Goal: Information Seeking & Learning: Learn about a topic

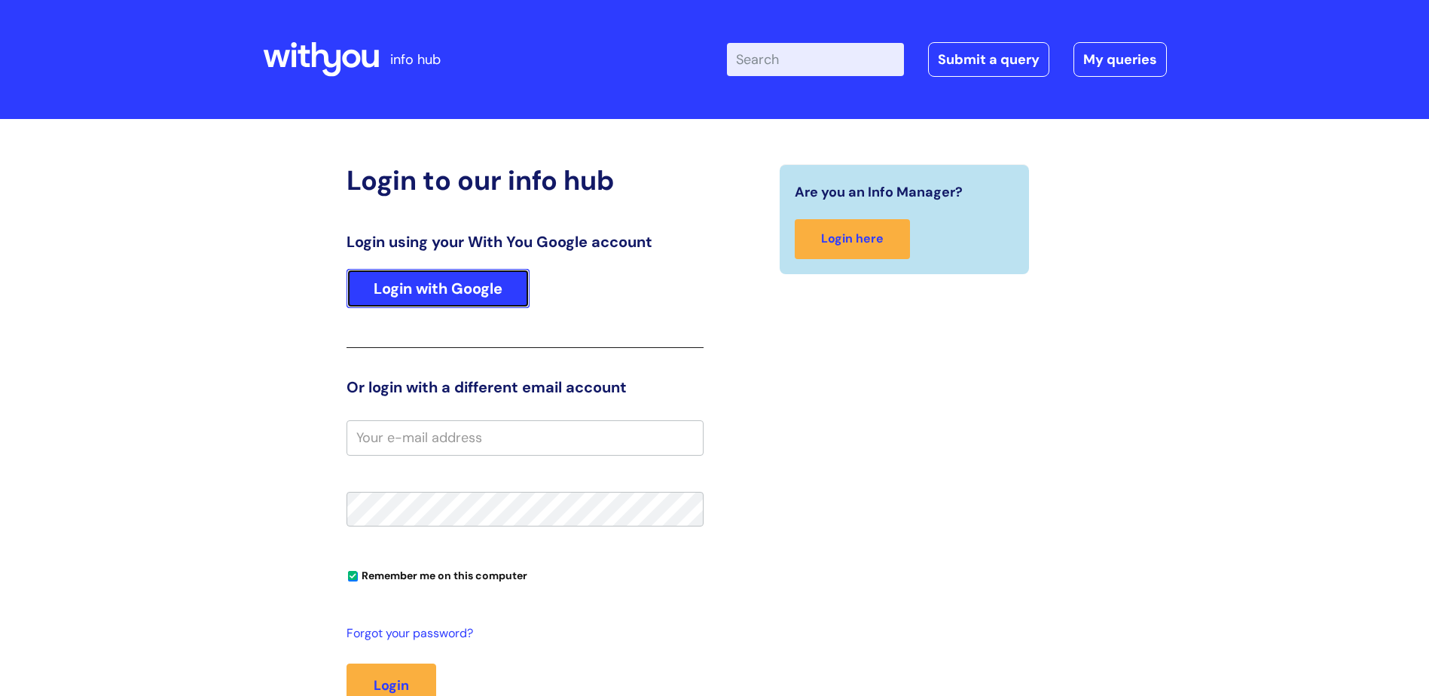
click at [408, 291] on link "Login with Google" at bounding box center [437, 288] width 183 height 39
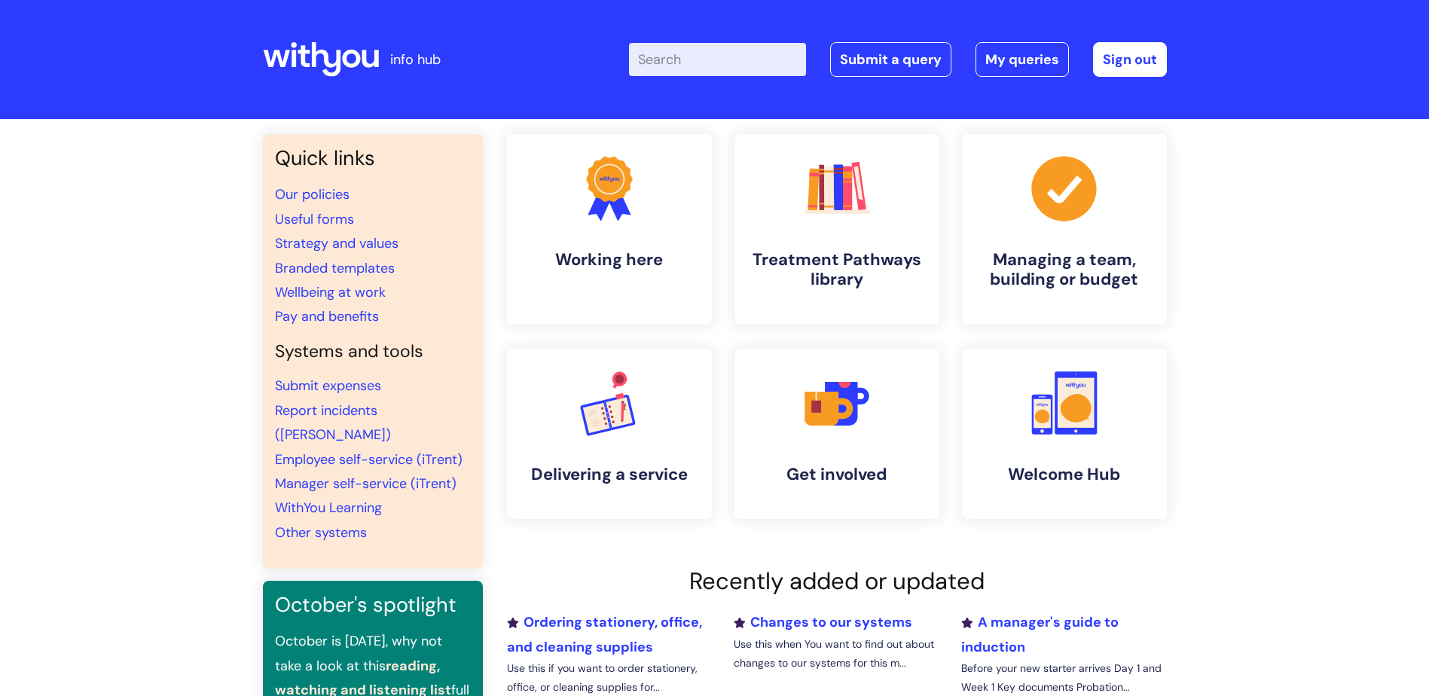
click at [707, 55] on input "Enter your search term here..." at bounding box center [717, 59] width 177 height 33
type input "toil"
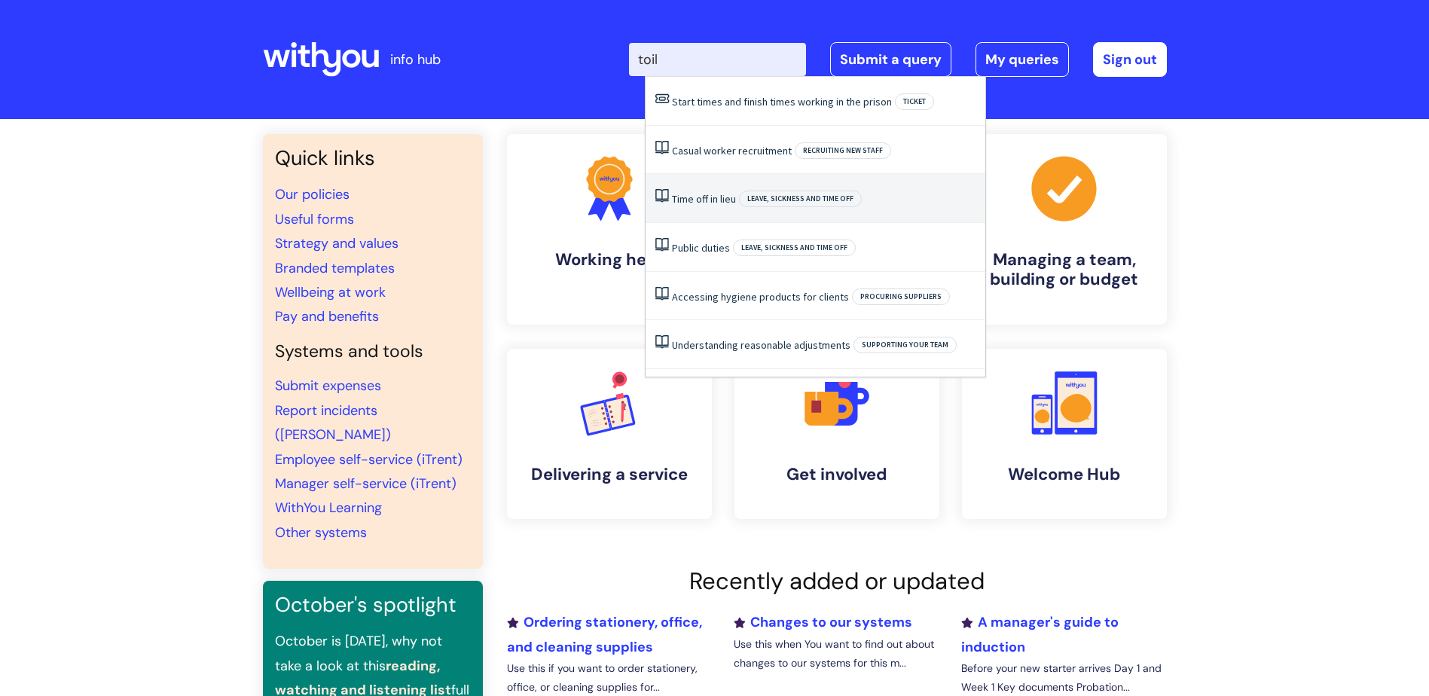
click at [710, 190] on li "Time off in lieu Leave, sickness and time off" at bounding box center [815, 198] width 340 height 49
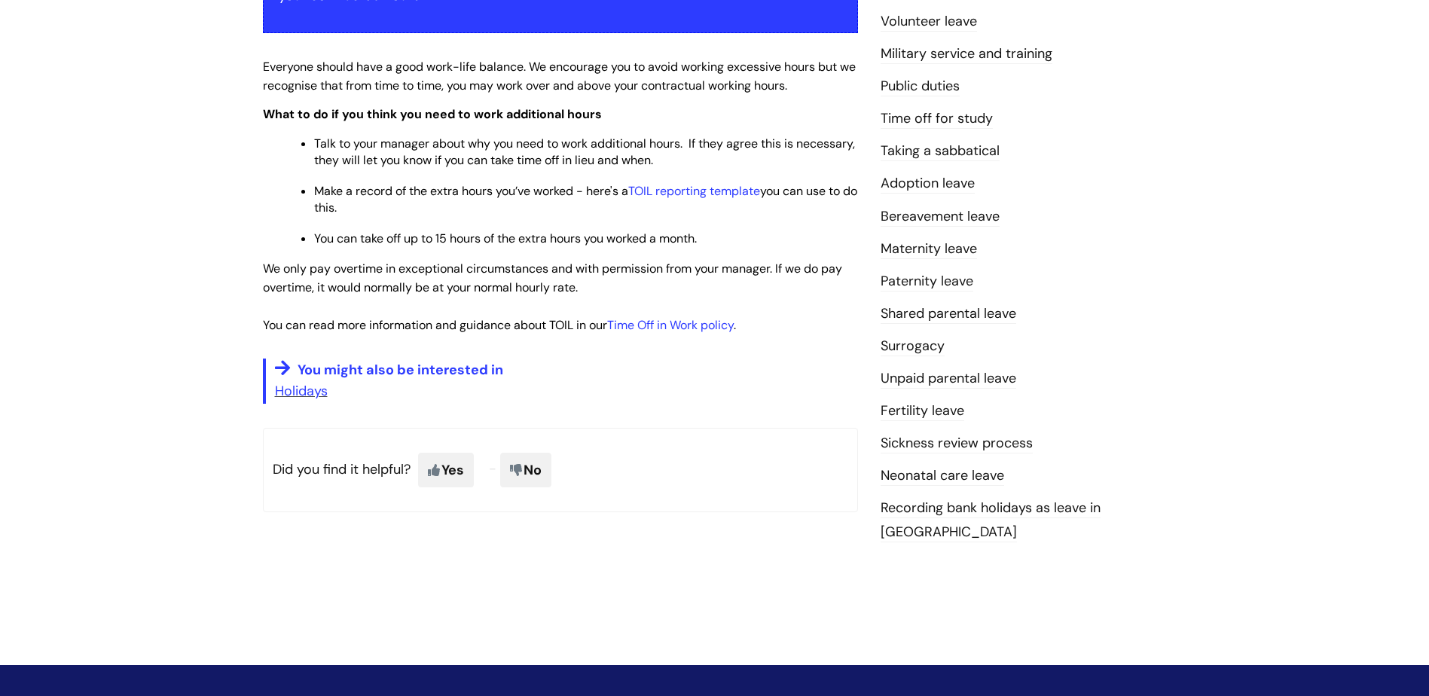
scroll to position [377, 0]
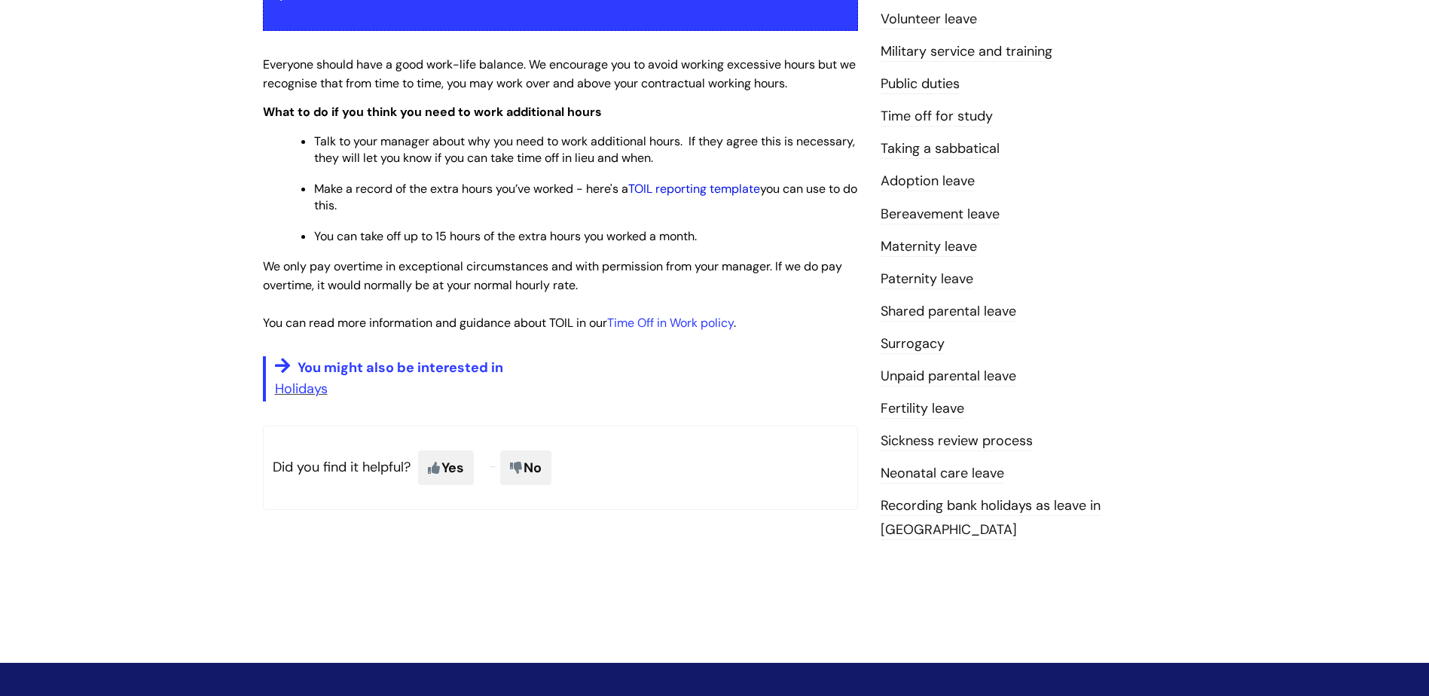
click at [659, 186] on link "TOIL reporting template" at bounding box center [694, 189] width 132 height 16
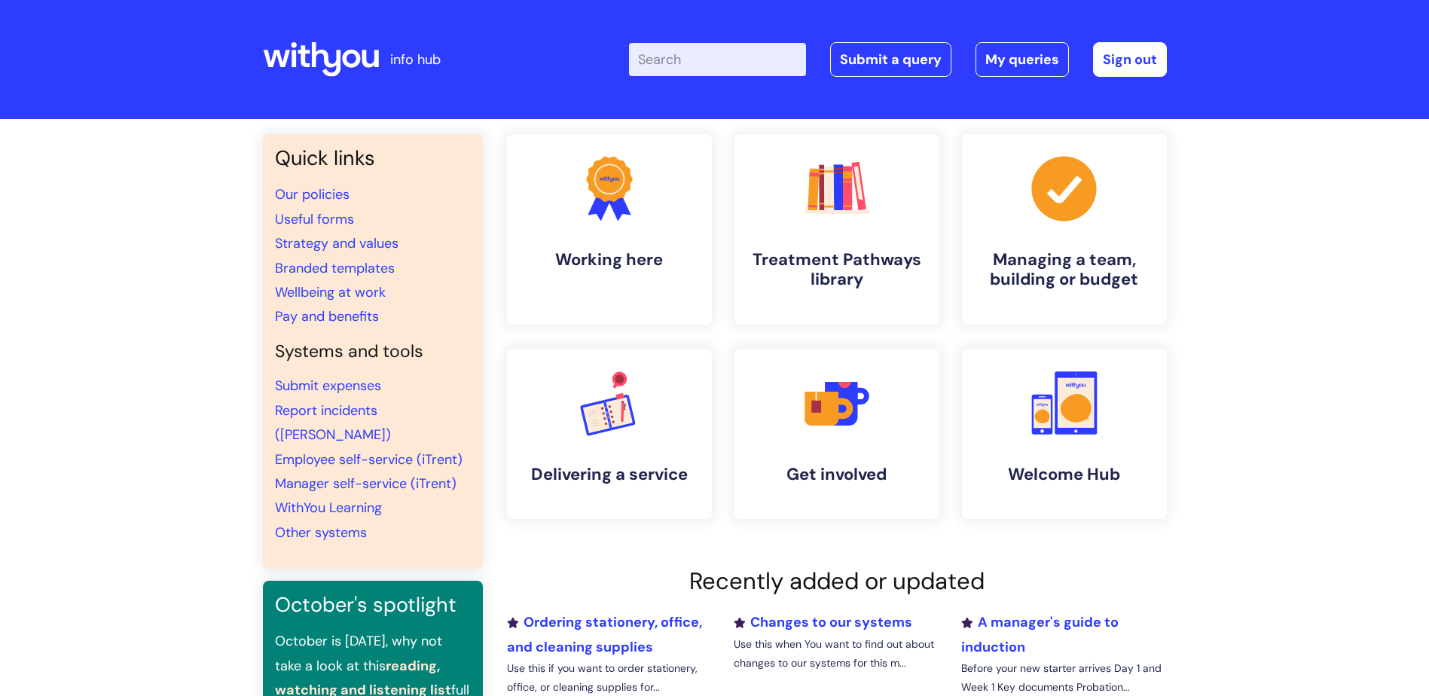
click at [714, 53] on input "Enter your search term here..." at bounding box center [717, 59] width 177 height 33
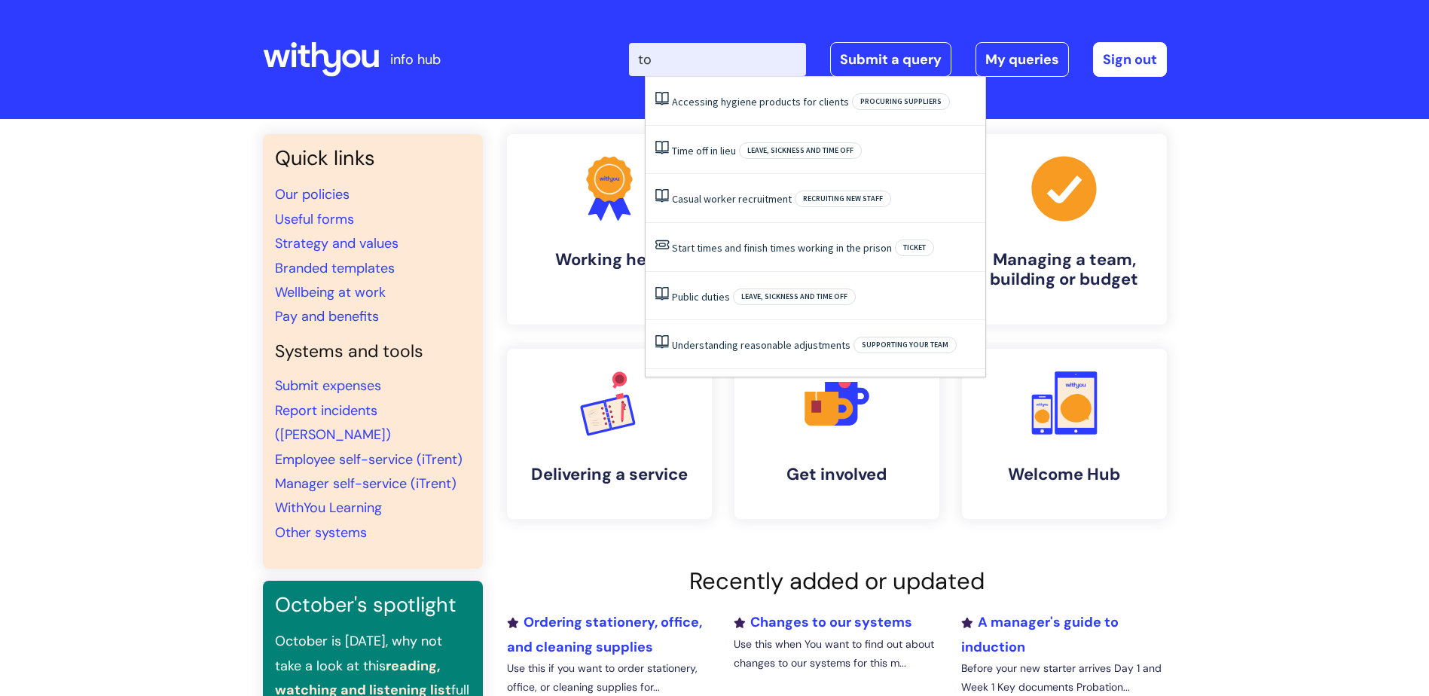
type input "t"
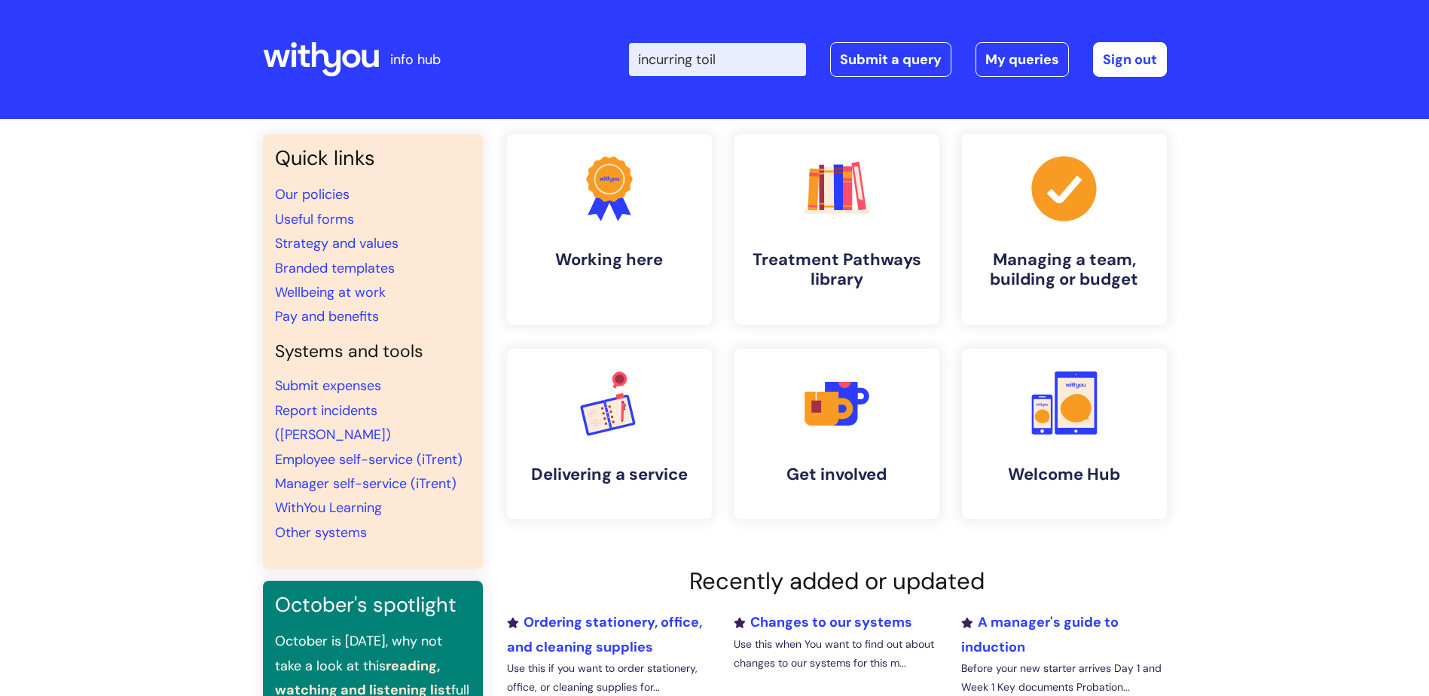
click at [761, 58] on input "incurring toil" at bounding box center [717, 59] width 177 height 33
type input "incurring toil"
click button "Search" at bounding box center [0, 0] width 0 height 0
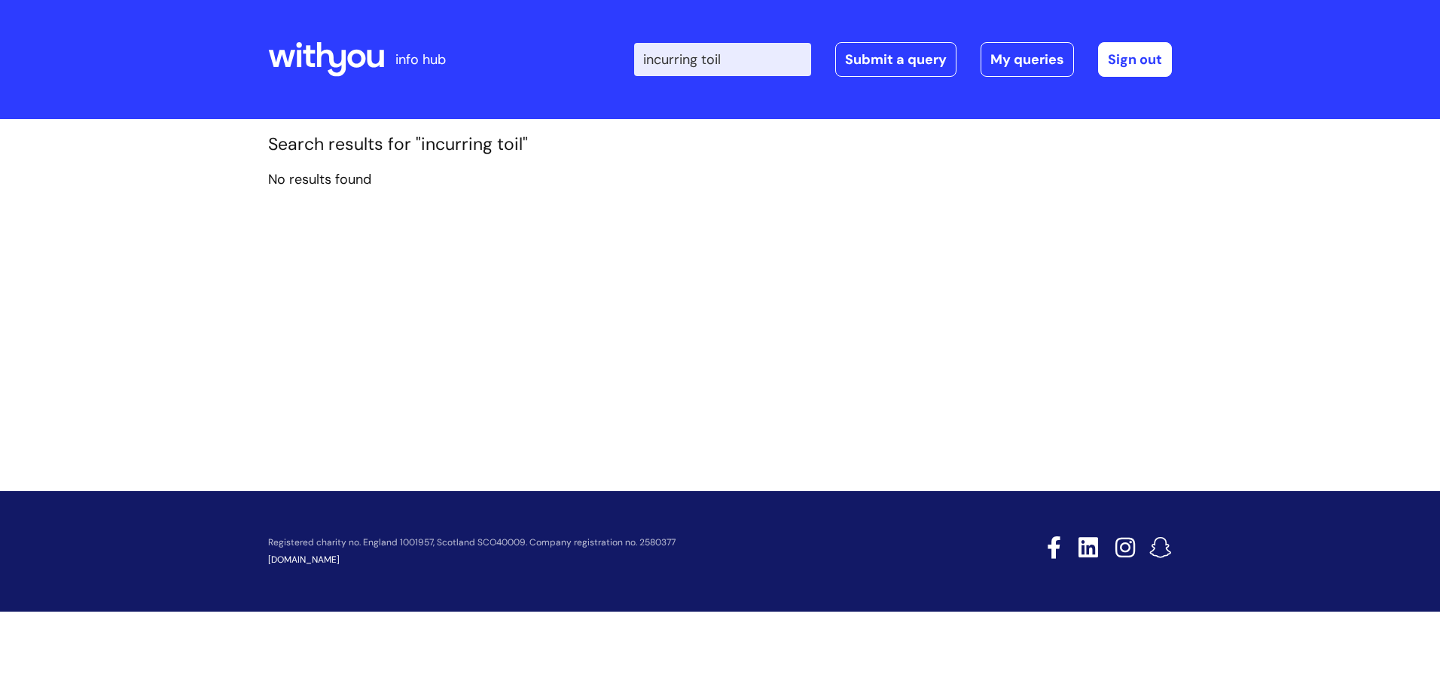
click at [716, 63] on input "incurring toil" at bounding box center [722, 59] width 177 height 33
click at [717, 62] on input "incurring toil" at bounding box center [722, 59] width 177 height 33
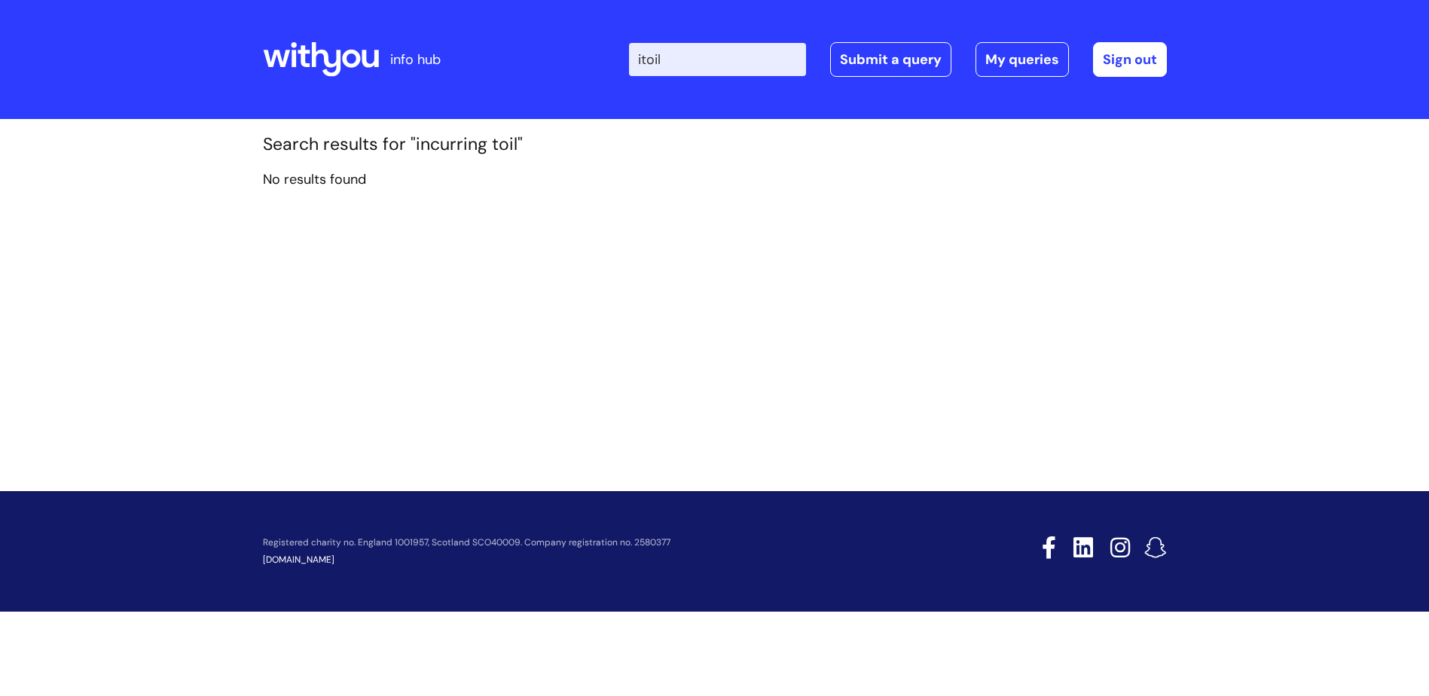
type input "toil"
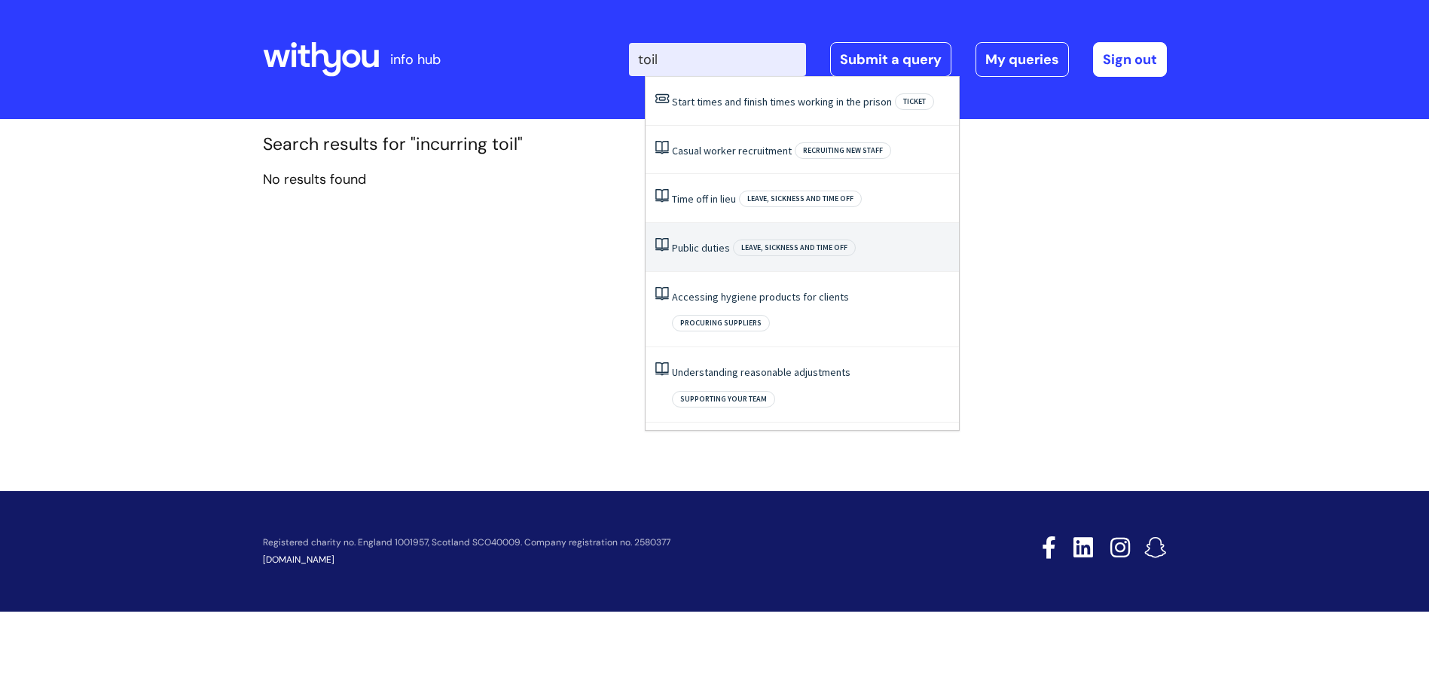
click at [697, 248] on link "Public duties" at bounding box center [701, 248] width 58 height 14
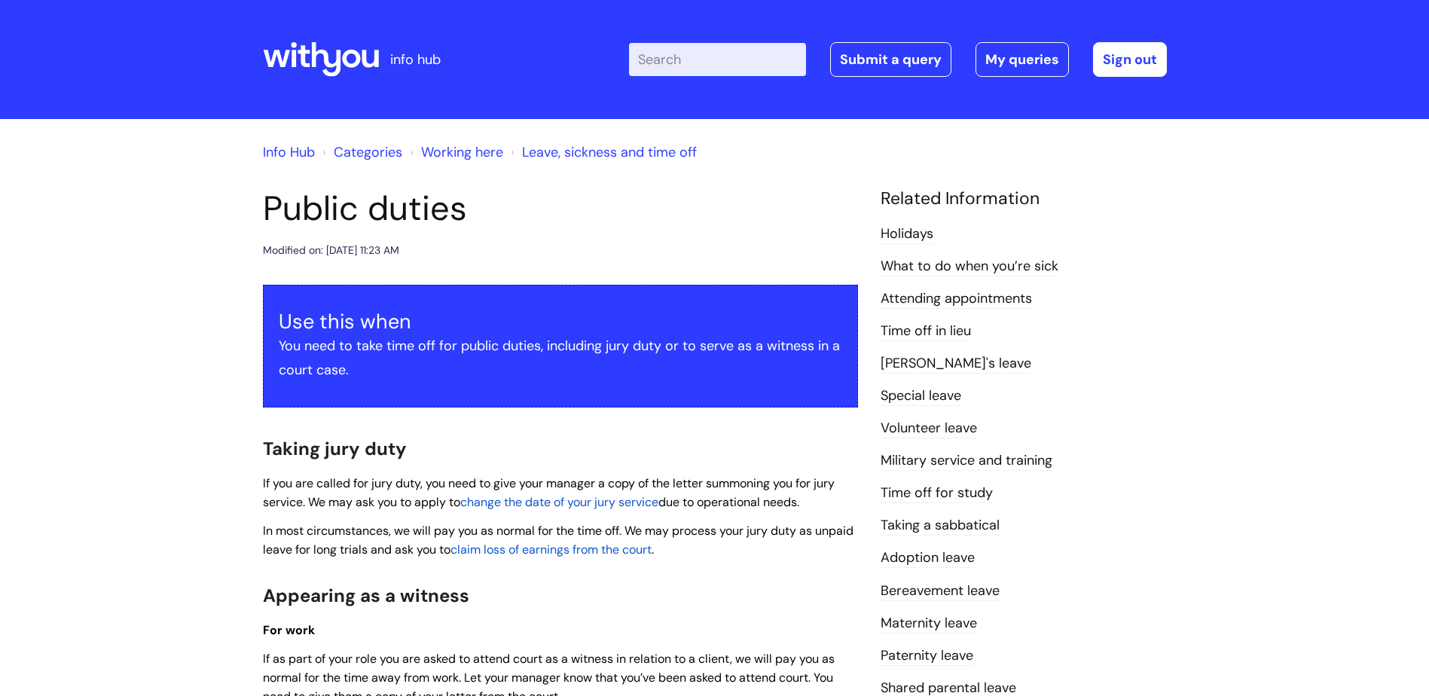
click at [933, 337] on link "Time off in lieu" at bounding box center [925, 332] width 90 height 20
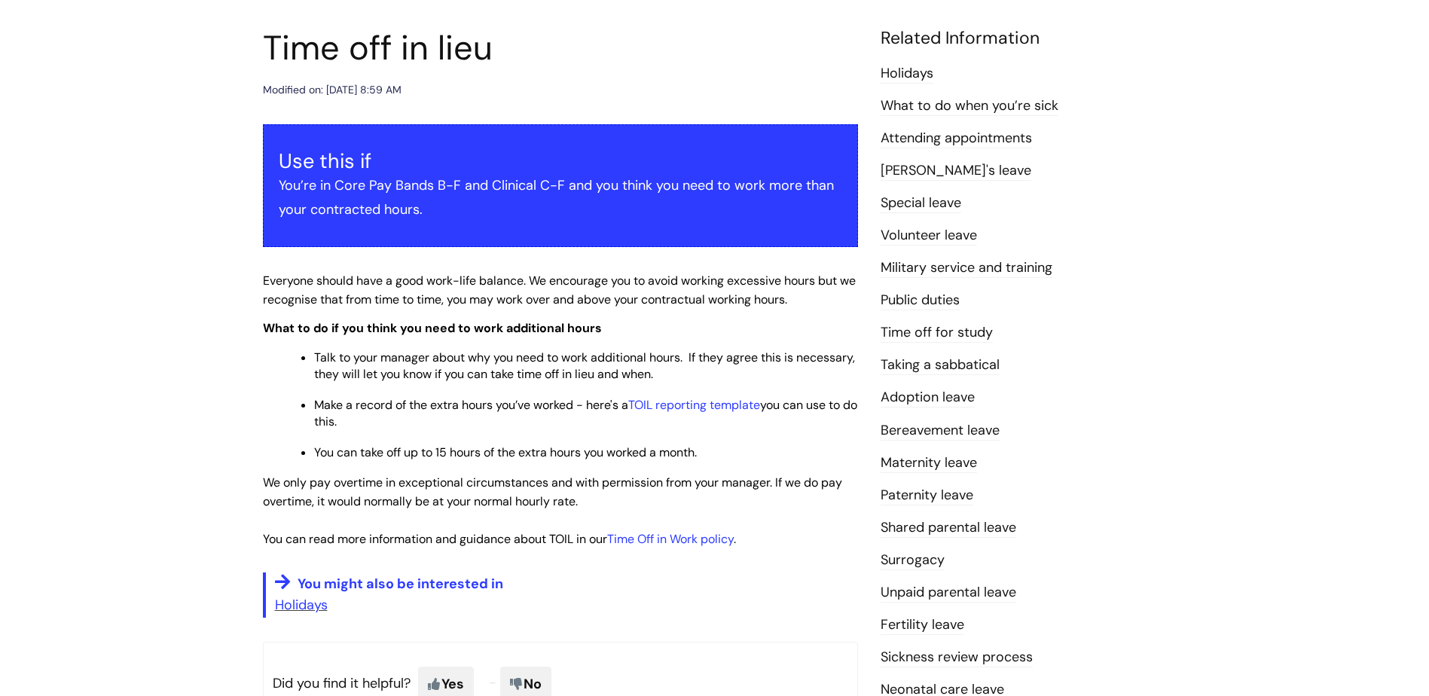
scroll to position [151, 0]
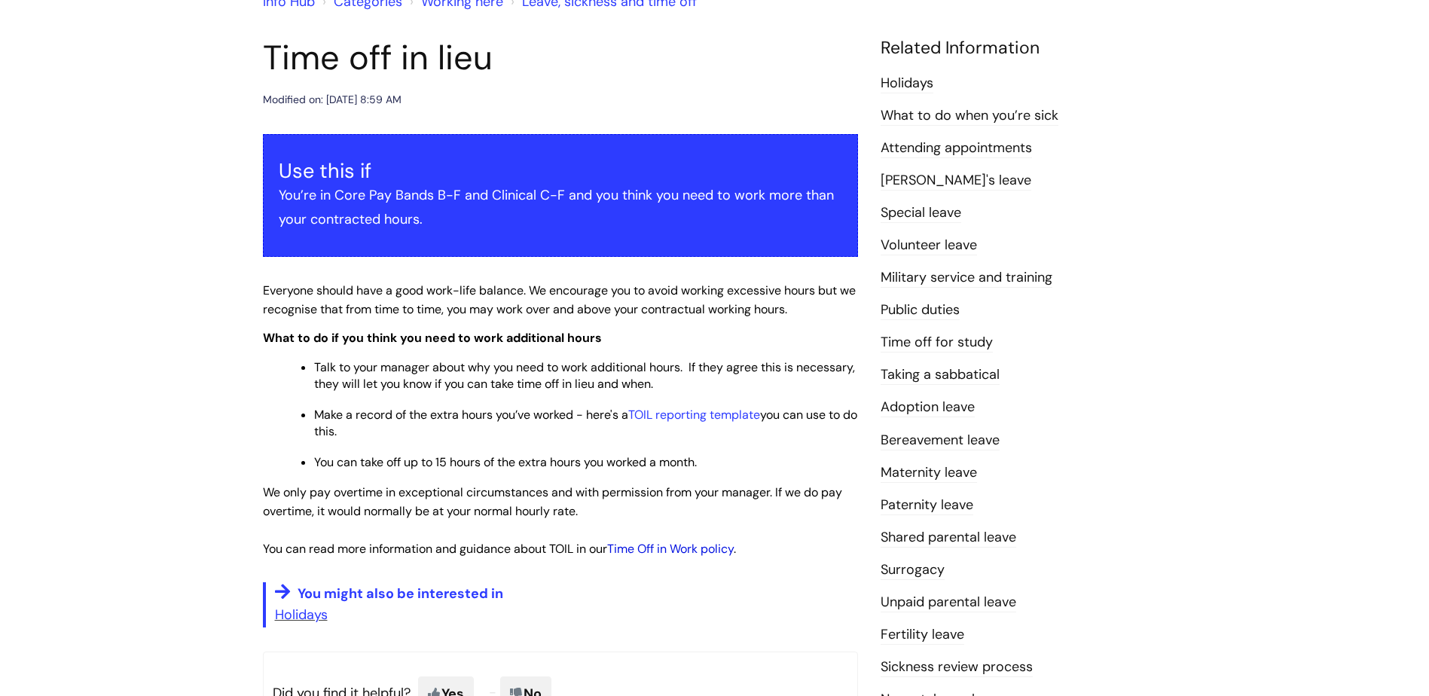
click at [637, 549] on link "Time Off in Work policy" at bounding box center [670, 549] width 127 height 16
